Goal: Transaction & Acquisition: Obtain resource

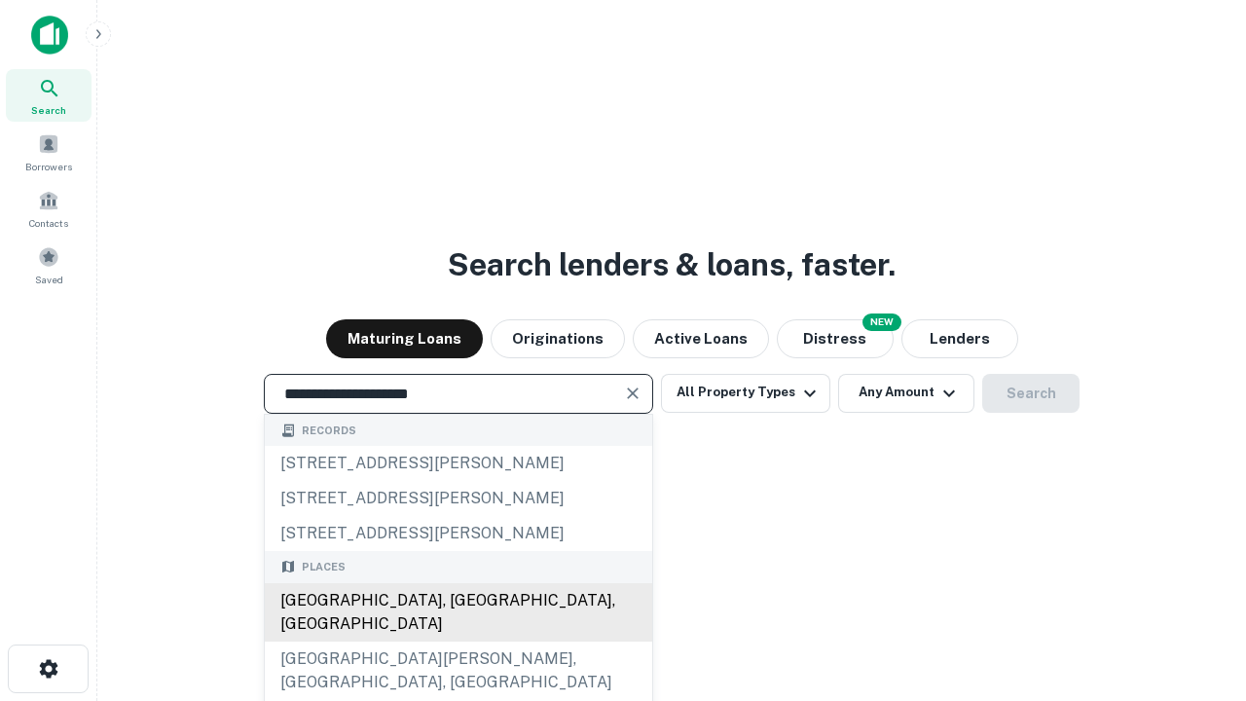
click at [458, 642] on div "[GEOGRAPHIC_DATA], [GEOGRAPHIC_DATA], [GEOGRAPHIC_DATA]" at bounding box center [458, 612] width 387 height 58
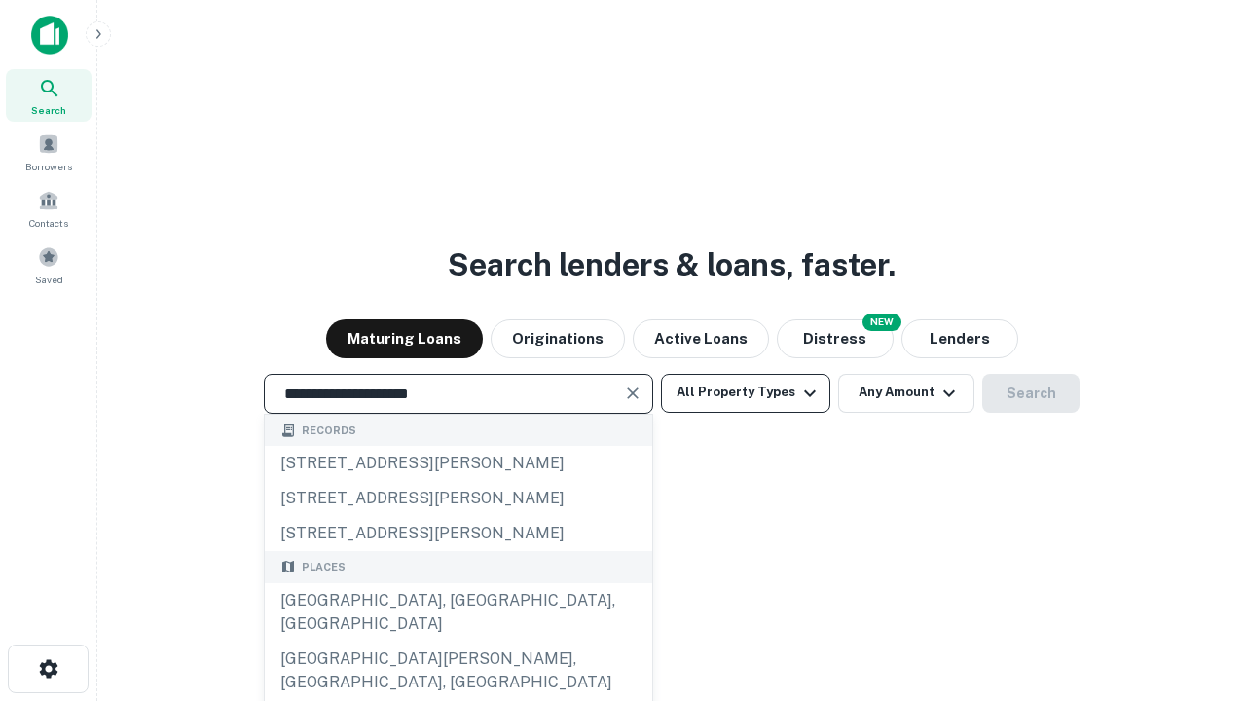
type input "**********"
click at [746, 392] on button "All Property Types" at bounding box center [745, 393] width 169 height 39
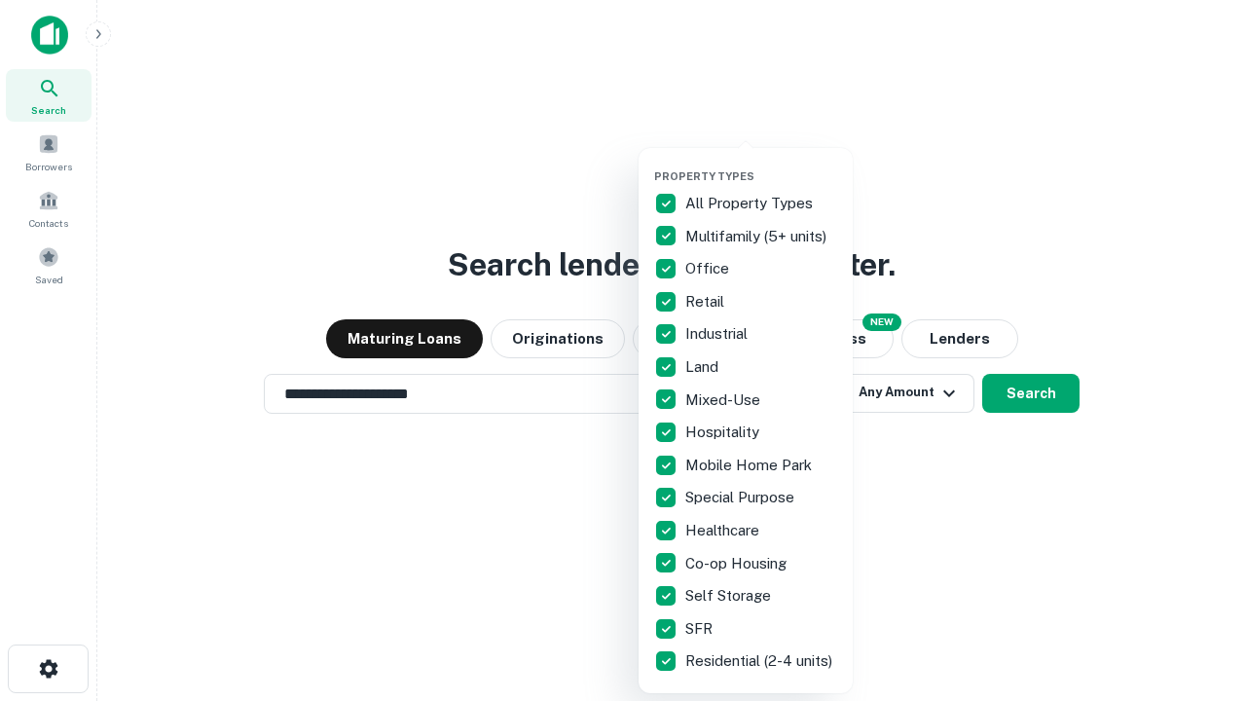
click at [761, 164] on button "button" at bounding box center [761, 164] width 214 height 1
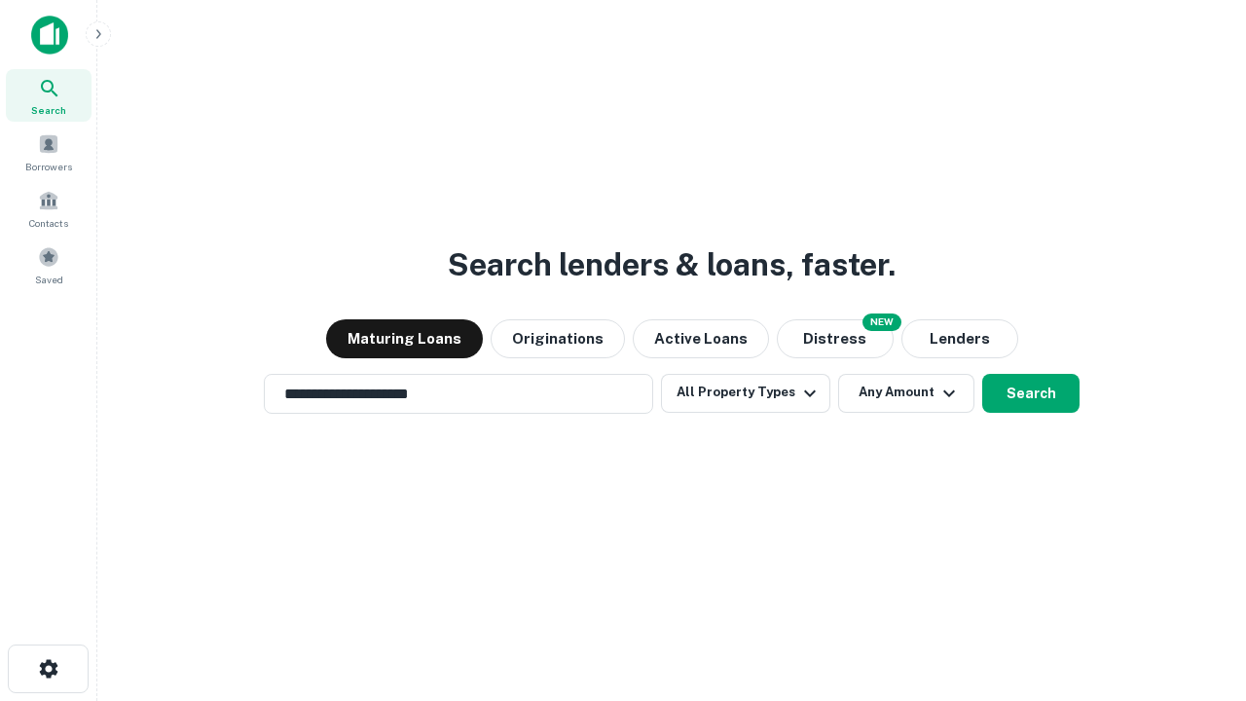
scroll to position [30, 0]
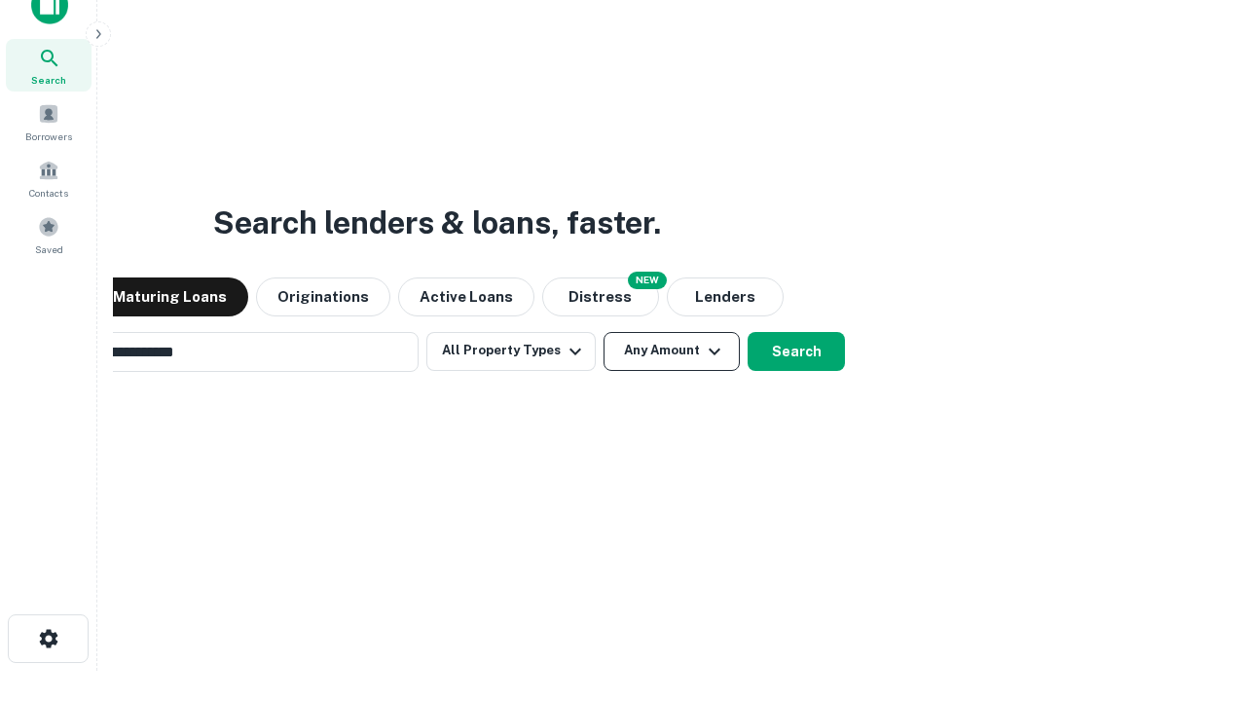
click at [604, 332] on button "Any Amount" at bounding box center [672, 351] width 136 height 39
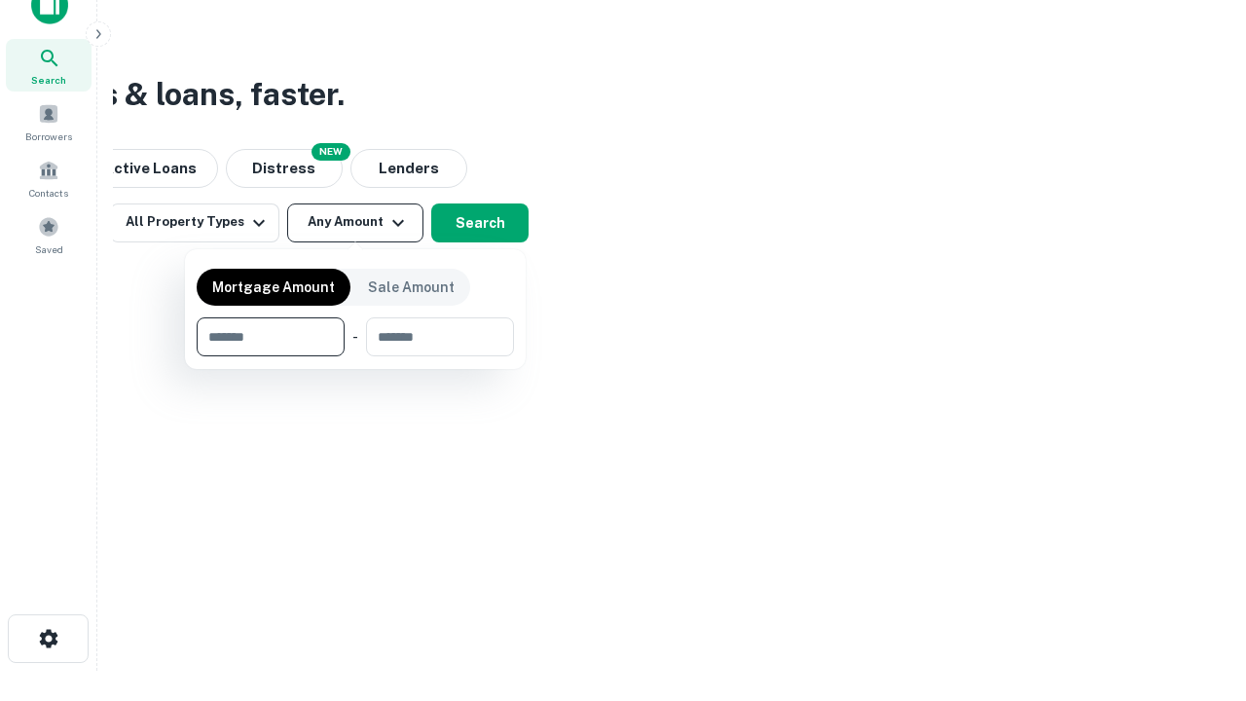
scroll to position [31, 0]
type input "*******"
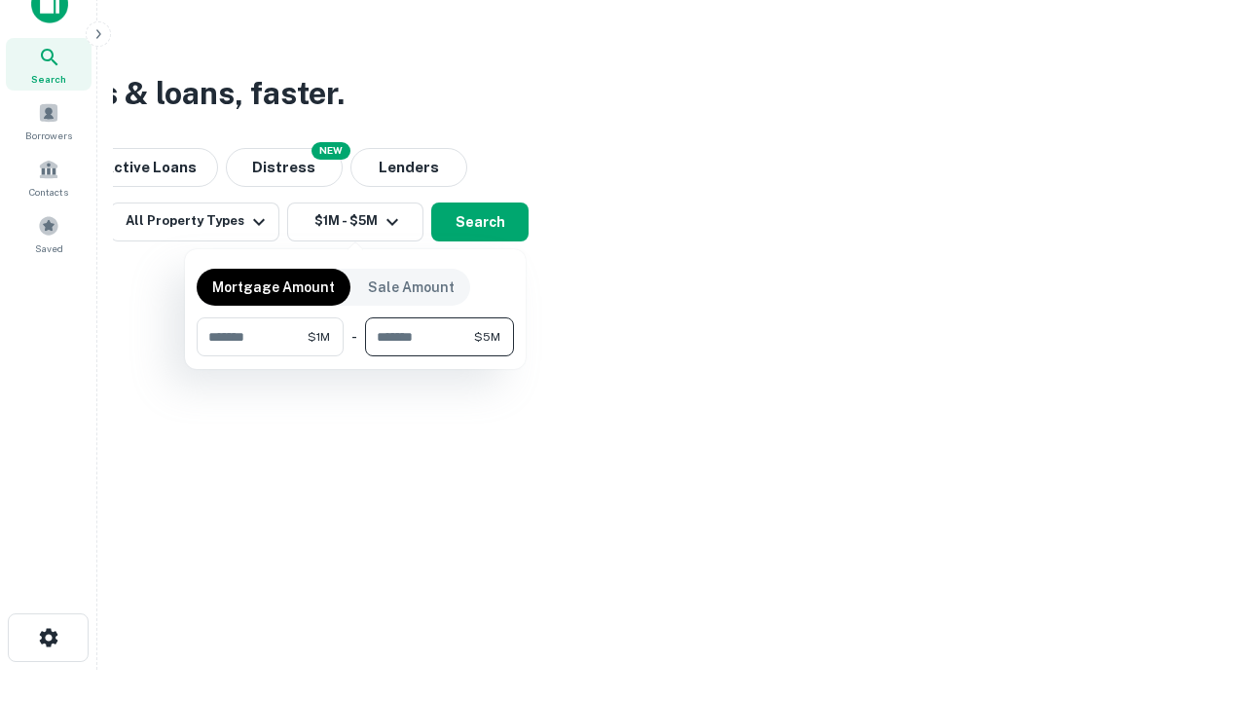
type input "*******"
click at [355, 356] on button "button" at bounding box center [355, 356] width 317 height 1
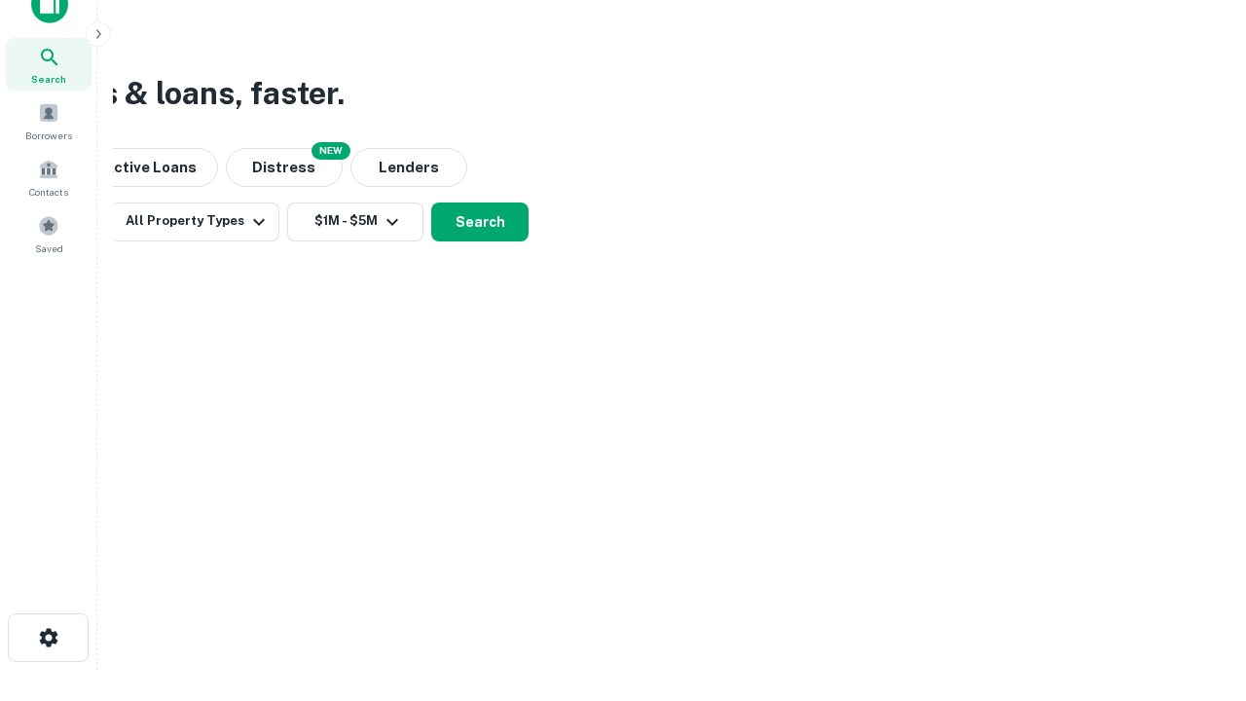
scroll to position [12, 359]
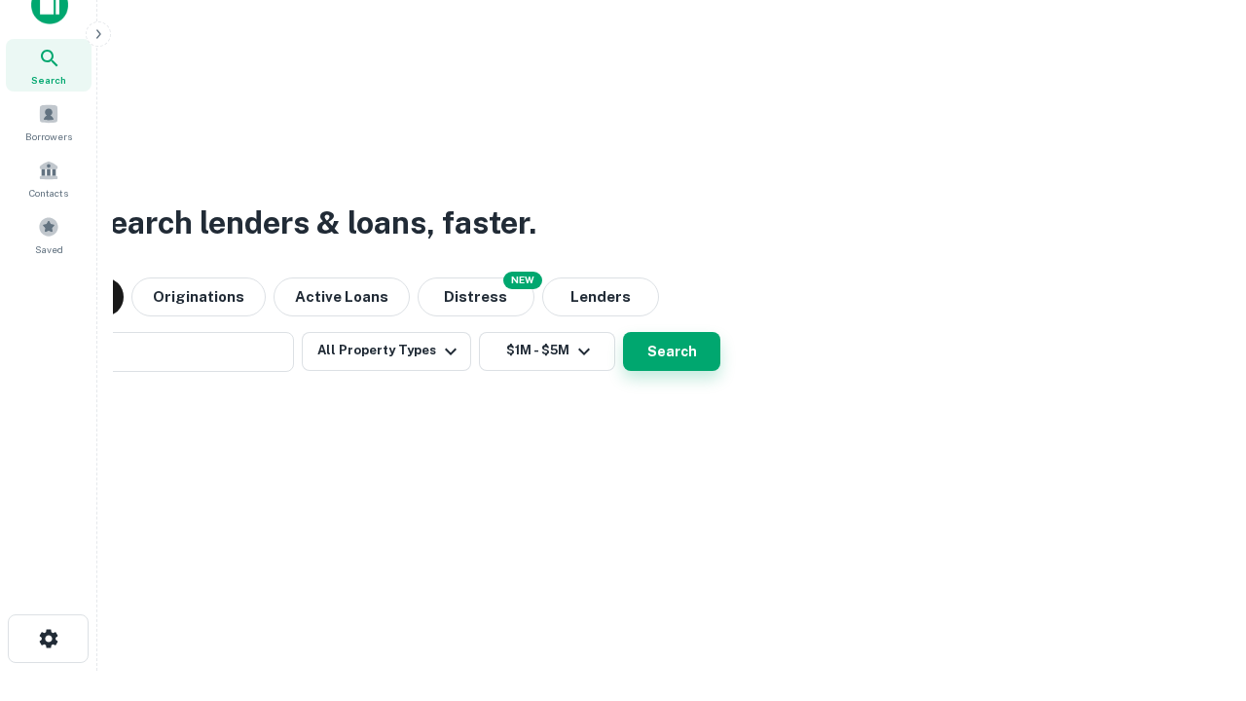
click at [623, 332] on button "Search" at bounding box center [671, 351] width 97 height 39
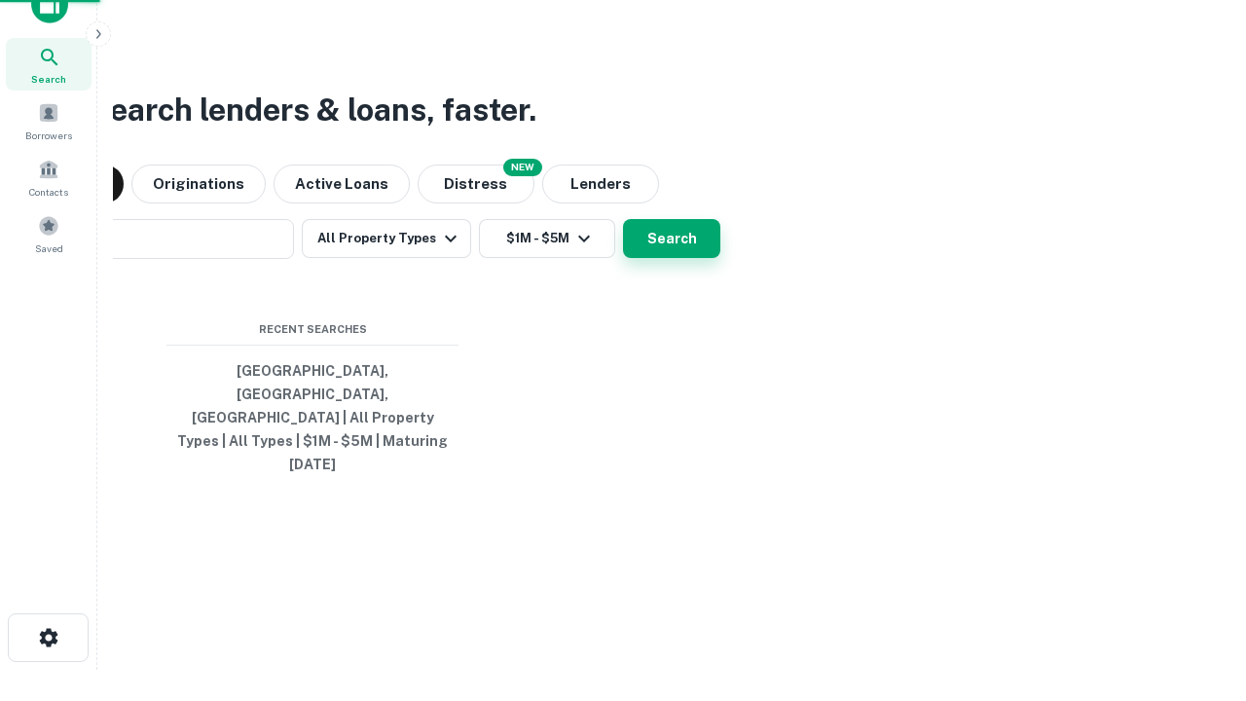
scroll to position [52, 551]
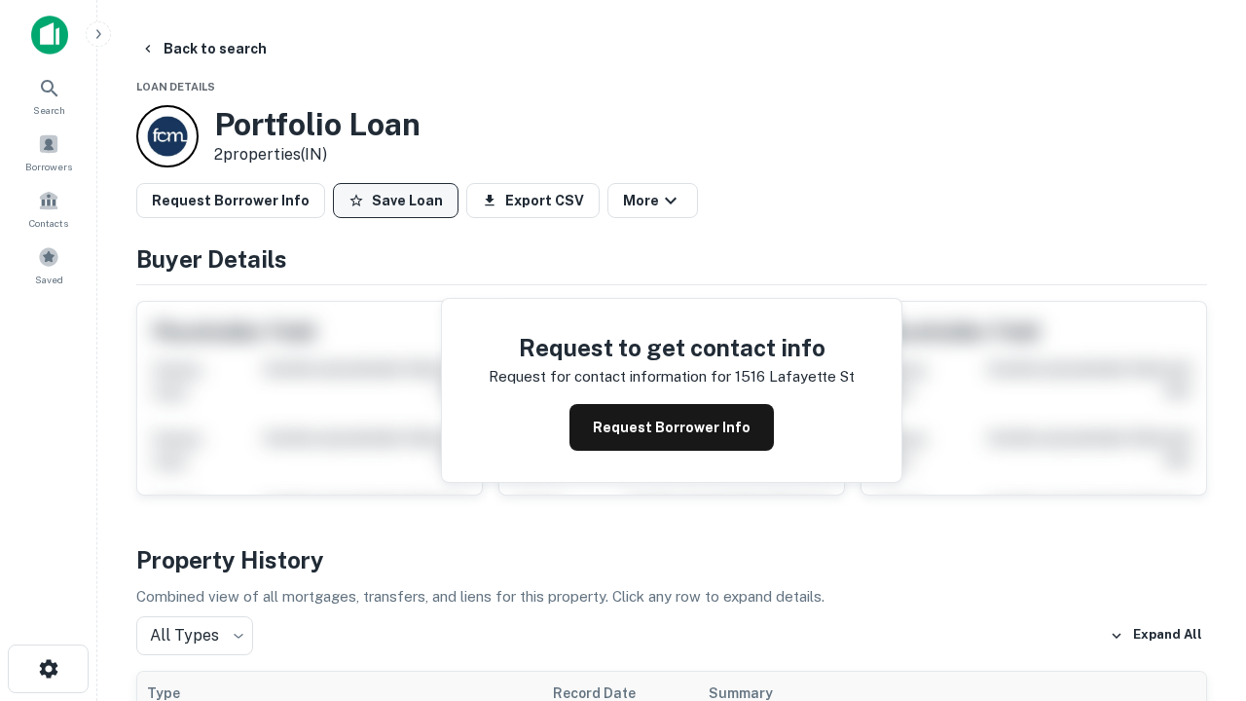
click at [395, 201] on button "Save Loan" at bounding box center [396, 200] width 126 height 35
click at [400, 201] on button "Save Loan" at bounding box center [396, 200] width 126 height 35
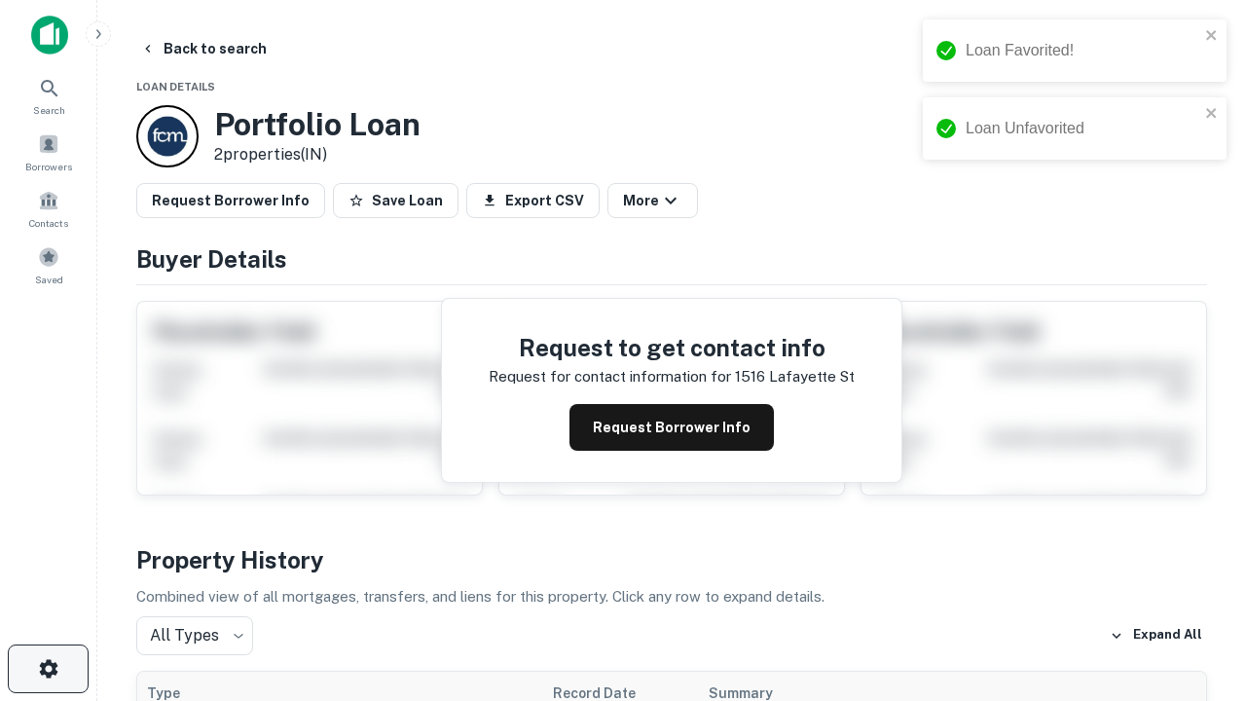
click at [48, 669] on icon "button" at bounding box center [48, 668] width 23 height 23
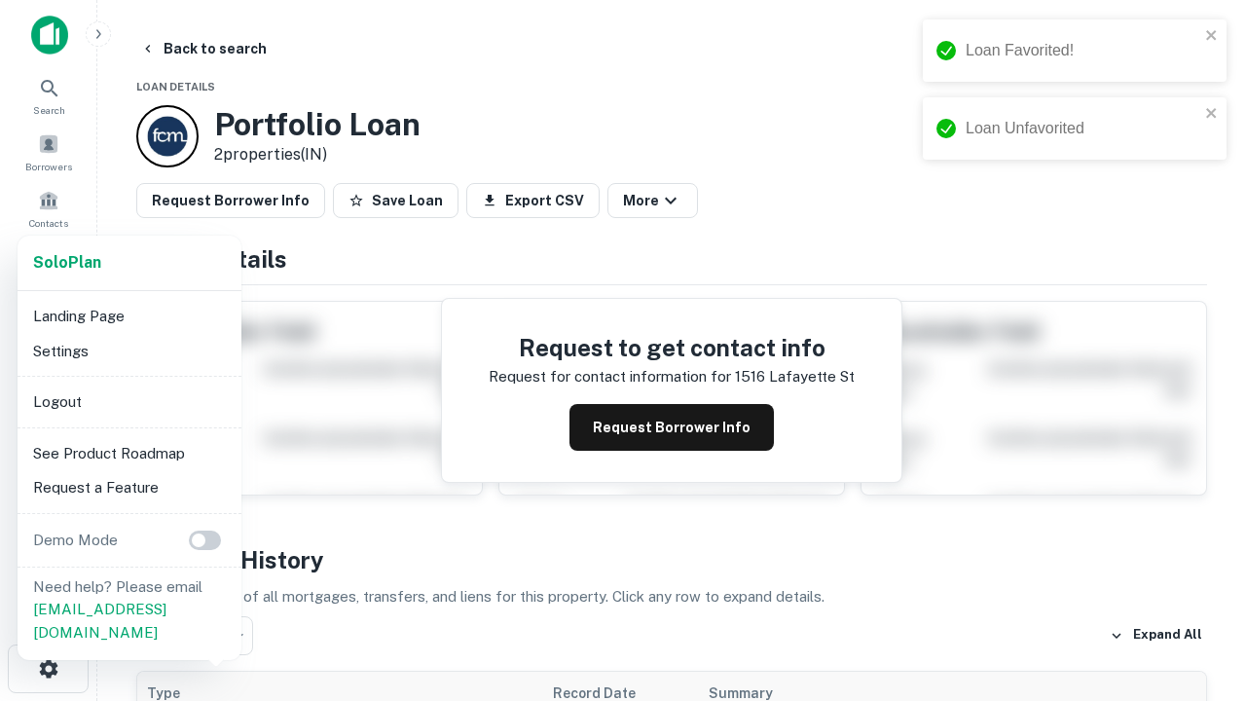
click at [129, 401] on li "Logout" at bounding box center [129, 402] width 208 height 35
